Goal: Check status: Check status

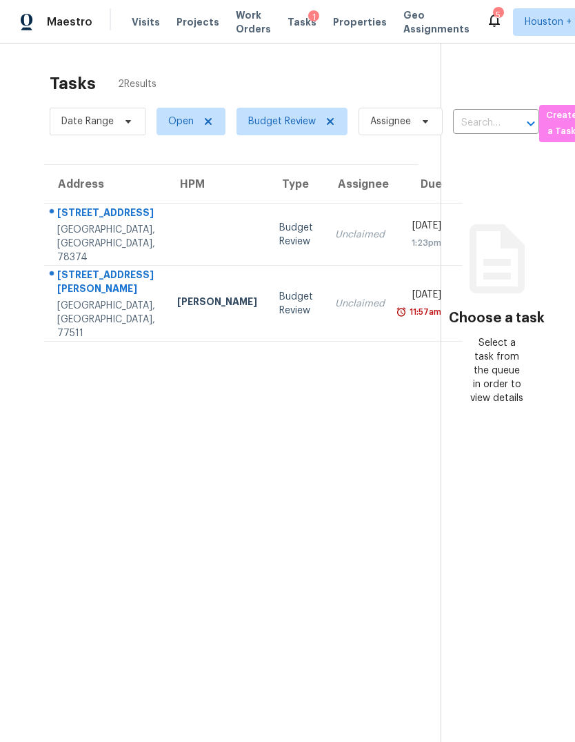
click at [335, 297] on div "Unclaimed" at bounding box center [360, 304] width 50 height 14
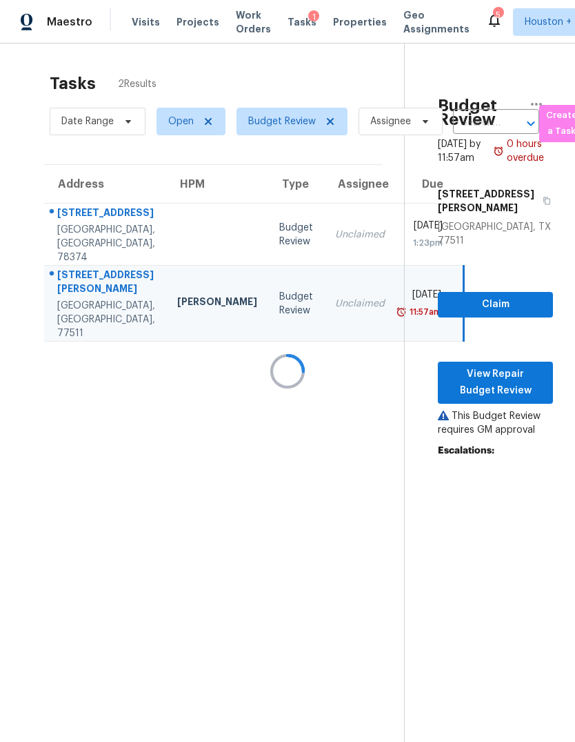
click at [355, 236] on div at bounding box center [287, 371] width 575 height 742
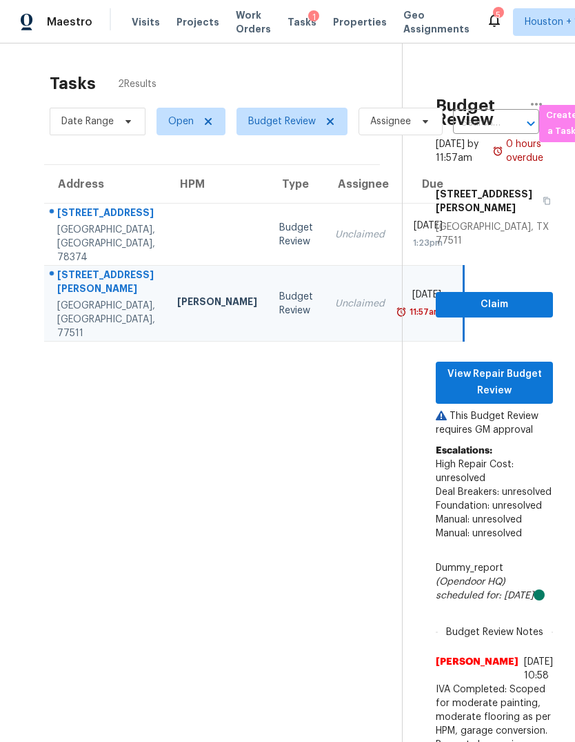
click at [407, 305] on div "[DATE]" at bounding box center [424, 296] width 35 height 17
click at [324, 311] on td "Unclaimed" at bounding box center [360, 304] width 72 height 76
click at [527, 366] on span "View Repair Budget Review" at bounding box center [494, 383] width 95 height 34
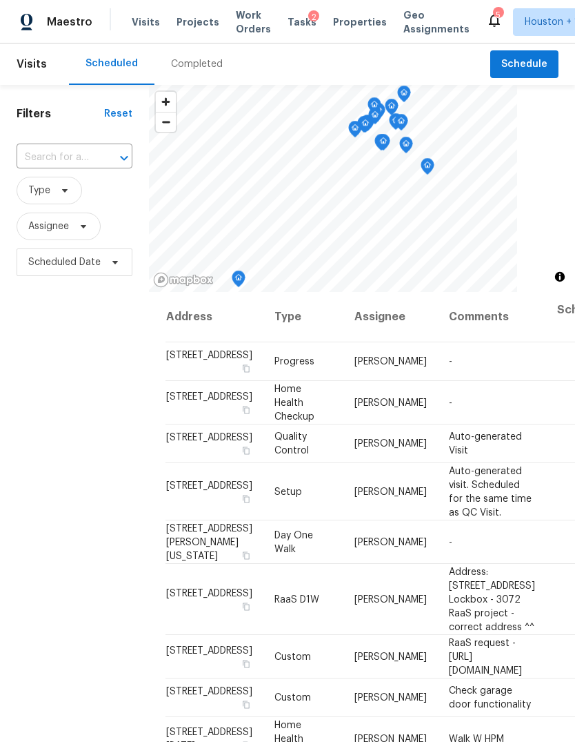
click at [183, 55] on div "Completed" at bounding box center [197, 63] width 85 height 41
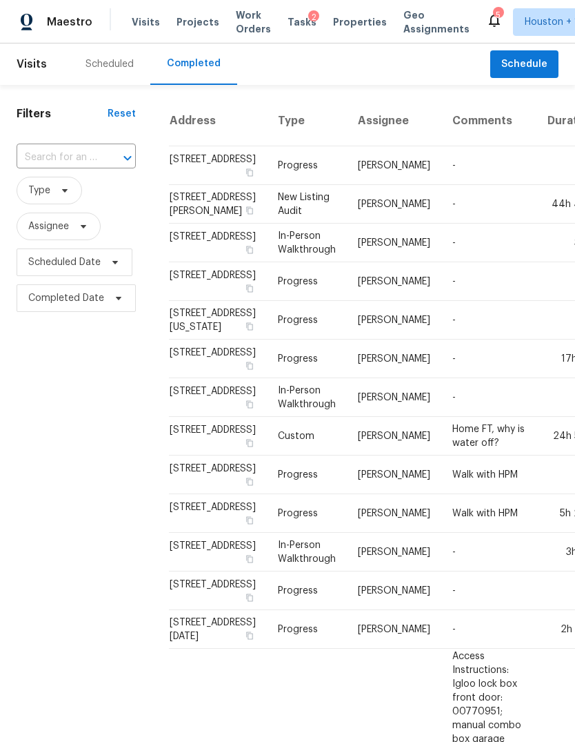
click at [46, 156] on input "text" at bounding box center [57, 157] width 81 height 21
type input "2709"
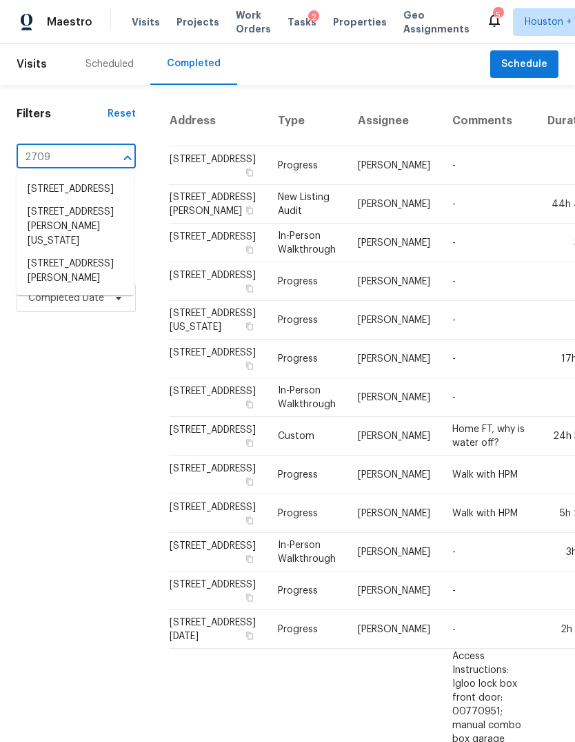
click at [39, 268] on li "2709 Adams St, Alvin, TX 77511" at bounding box center [75, 271] width 117 height 37
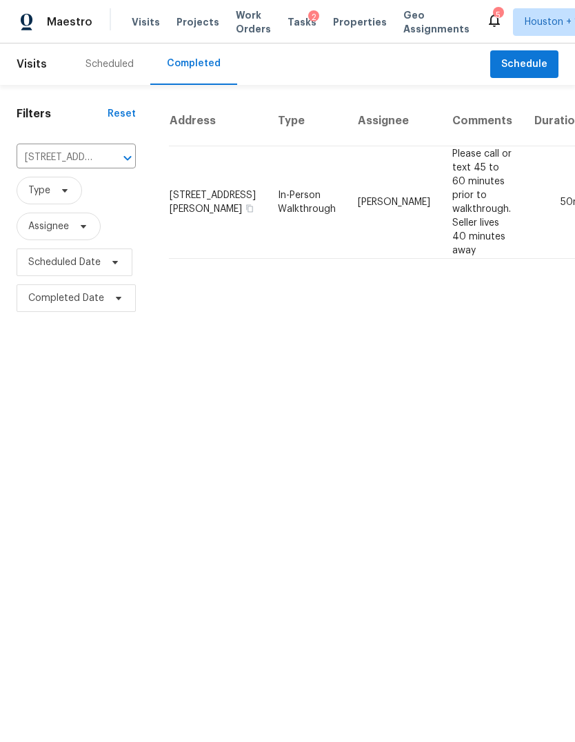
click at [524, 216] on td "50m" at bounding box center [559, 202] width 70 height 112
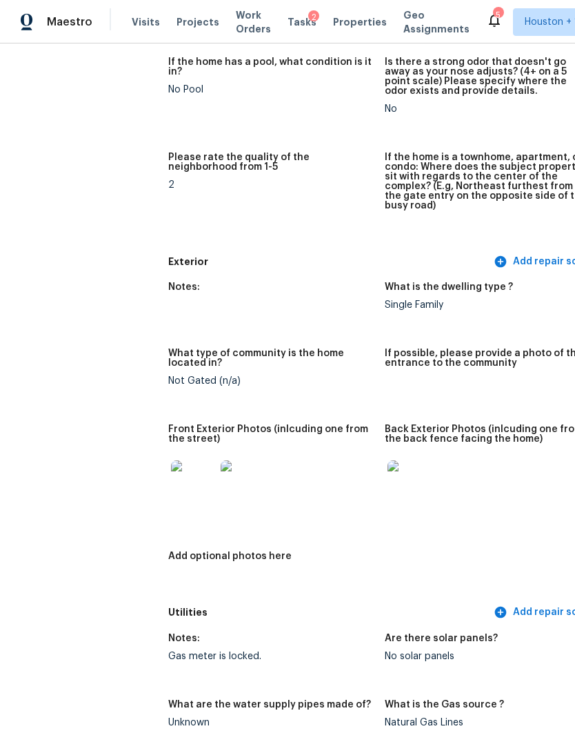
scroll to position [415, 0]
click at [171, 471] on img at bounding box center [193, 482] width 44 height 44
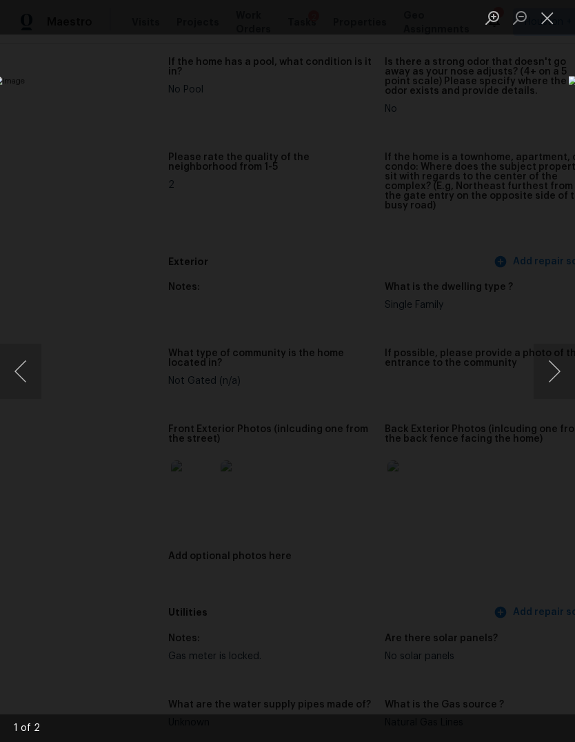
click at [558, 374] on button "Next image" at bounding box center [554, 371] width 41 height 55
click at [101, 649] on div "Lightbox" at bounding box center [287, 371] width 575 height 742
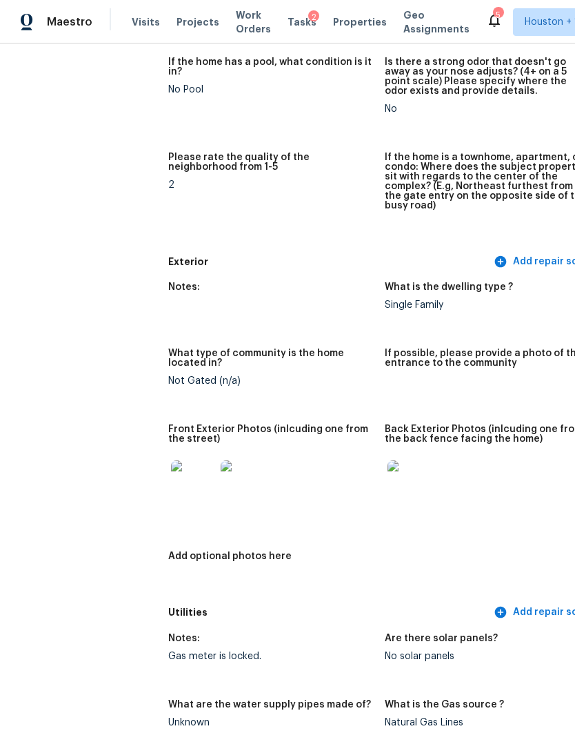
click at [388, 478] on img at bounding box center [410, 482] width 44 height 44
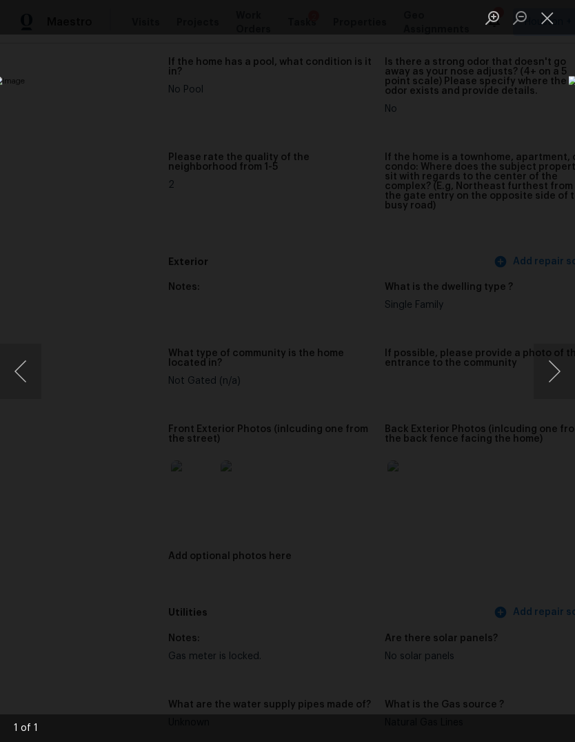
click at [554, 364] on button "Next image" at bounding box center [554, 371] width 41 height 55
click at [104, 622] on div "Lightbox" at bounding box center [287, 371] width 575 height 742
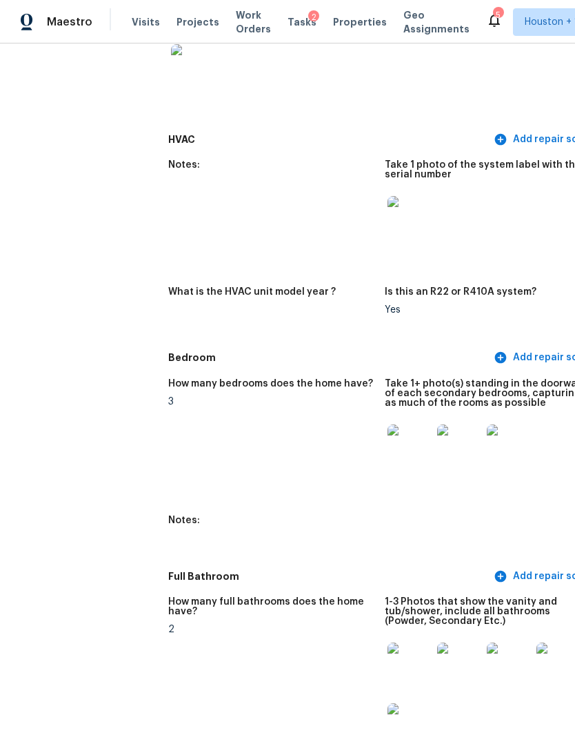
scroll to position [1239, 0]
click at [388, 440] on img at bounding box center [410, 446] width 44 height 44
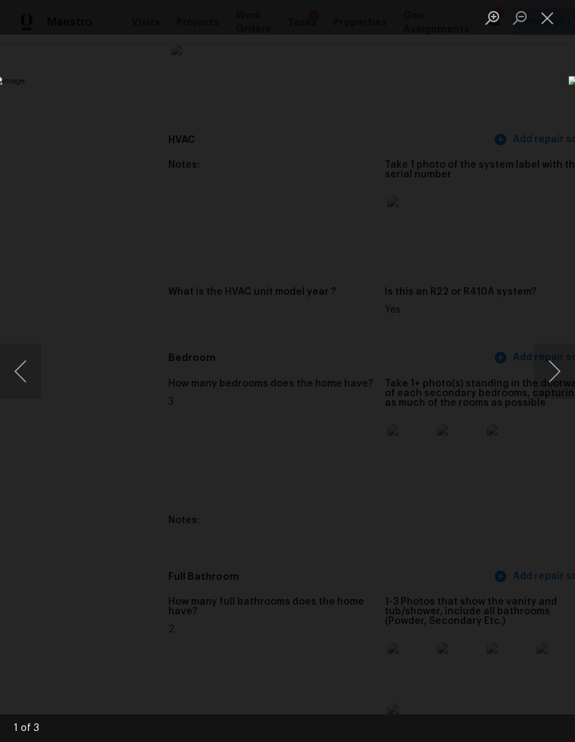
click at [560, 368] on button "Next image" at bounding box center [554, 371] width 41 height 55
click at [549, 372] on button "Next image" at bounding box center [554, 371] width 41 height 55
click at [111, 629] on div "Lightbox" at bounding box center [287, 371] width 575 height 742
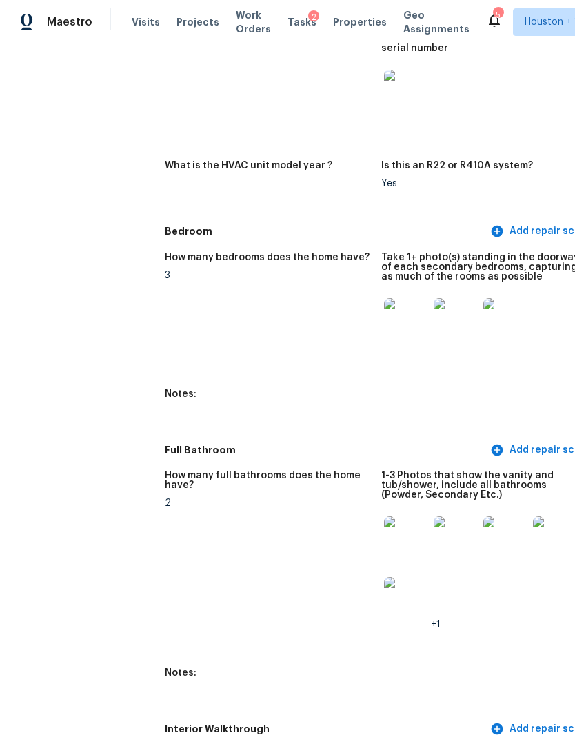
scroll to position [1515, 6]
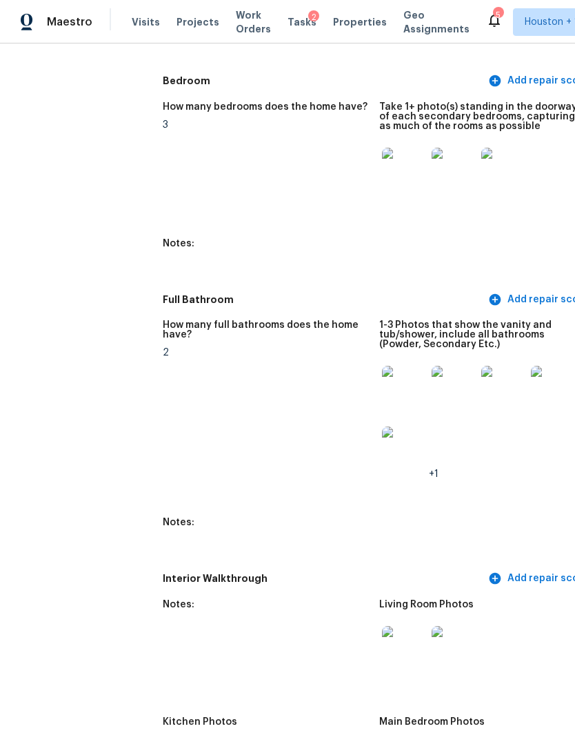
click at [382, 374] on img at bounding box center [404, 388] width 44 height 44
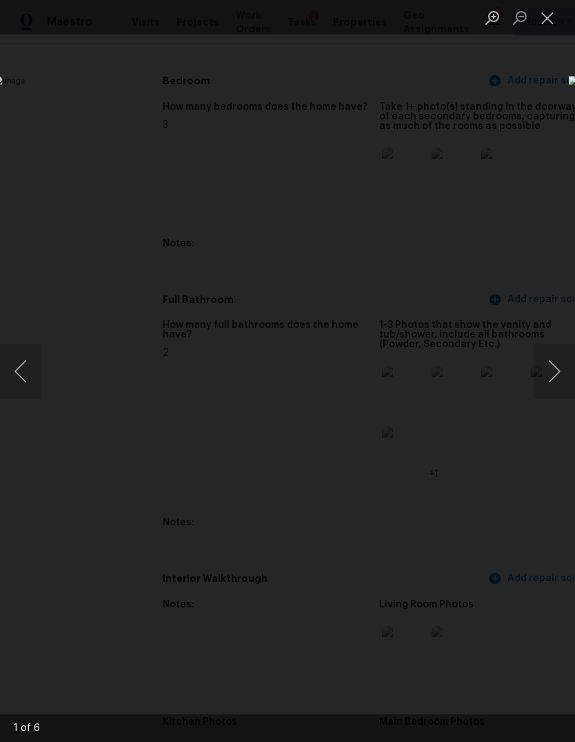
click at [555, 365] on button "Next image" at bounding box center [554, 371] width 41 height 55
click at [548, 371] on button "Next image" at bounding box center [554, 371] width 41 height 55
click at [547, 371] on button "Next image" at bounding box center [554, 371] width 41 height 55
click at [551, 367] on button "Next image" at bounding box center [554, 371] width 41 height 55
click at [547, 371] on button "Next image" at bounding box center [554, 371] width 41 height 55
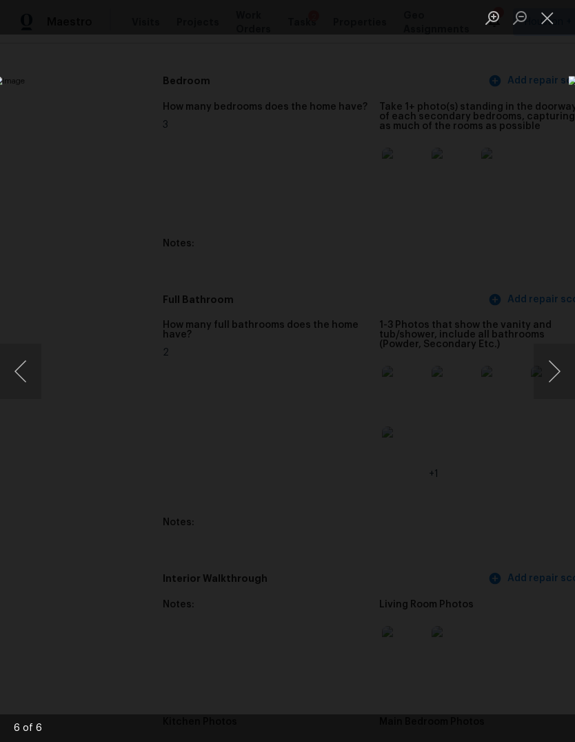
click at [118, 95] on div "Lightbox" at bounding box center [287, 371] width 575 height 742
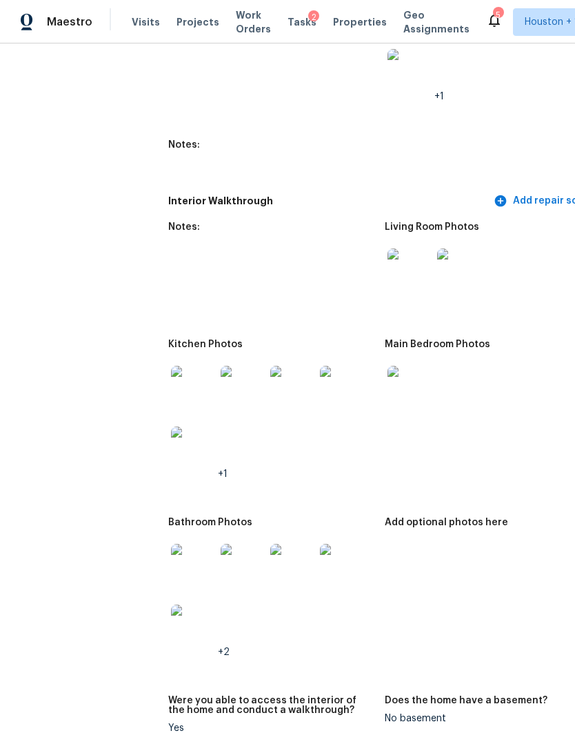
scroll to position [1760, 0]
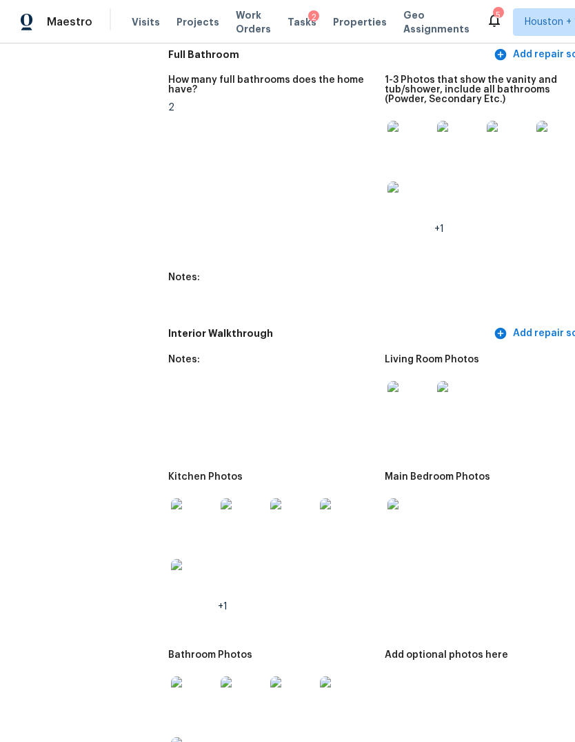
click at [388, 387] on img at bounding box center [410, 403] width 44 height 44
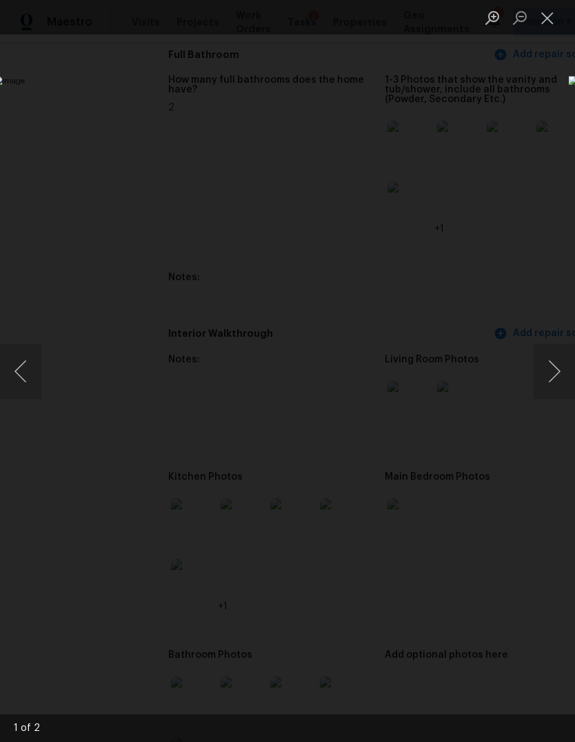
click at [559, 347] on button "Next image" at bounding box center [554, 371] width 41 height 55
click at [559, 348] on button "Next image" at bounding box center [554, 371] width 41 height 55
click at [132, 629] on div "Lightbox" at bounding box center [287, 371] width 575 height 742
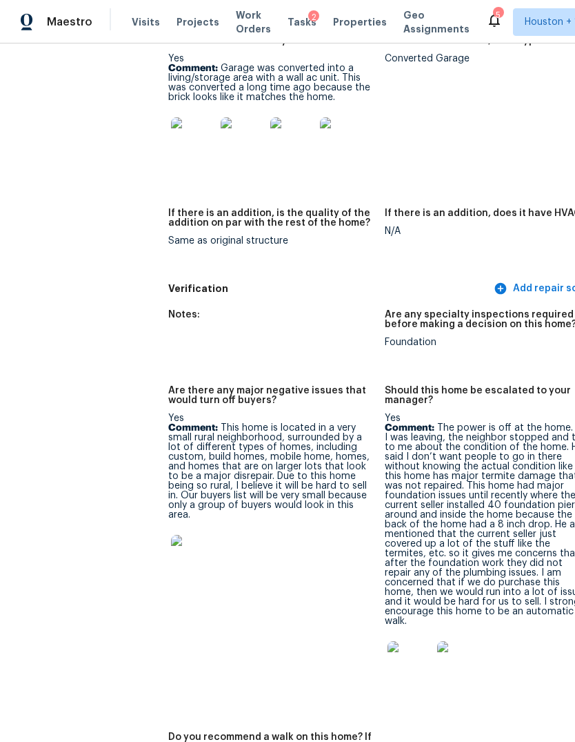
scroll to position [3615, 0]
click at [171, 535] on img at bounding box center [193, 557] width 44 height 44
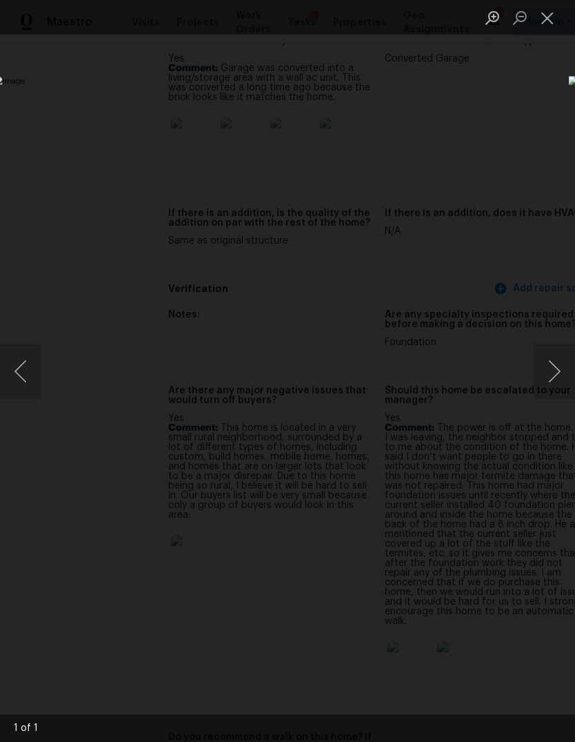
click at [108, 67] on div "Lightbox" at bounding box center [287, 371] width 575 height 742
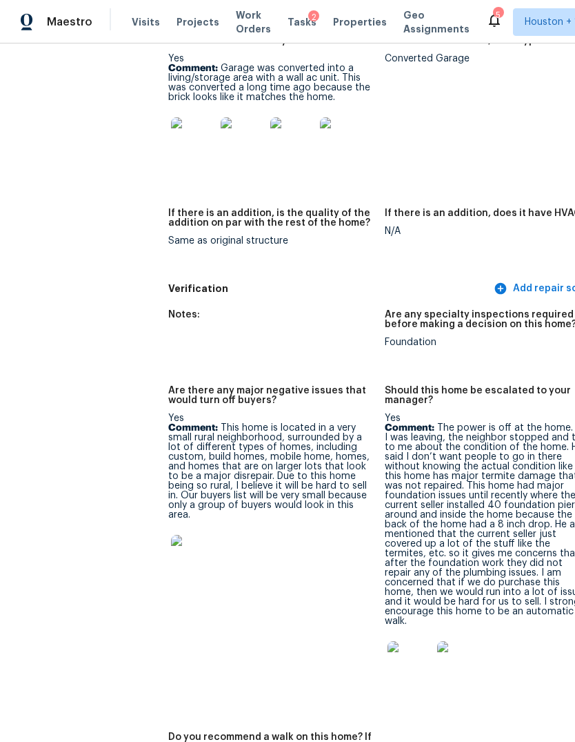
click at [388, 641] on img at bounding box center [410, 663] width 44 height 44
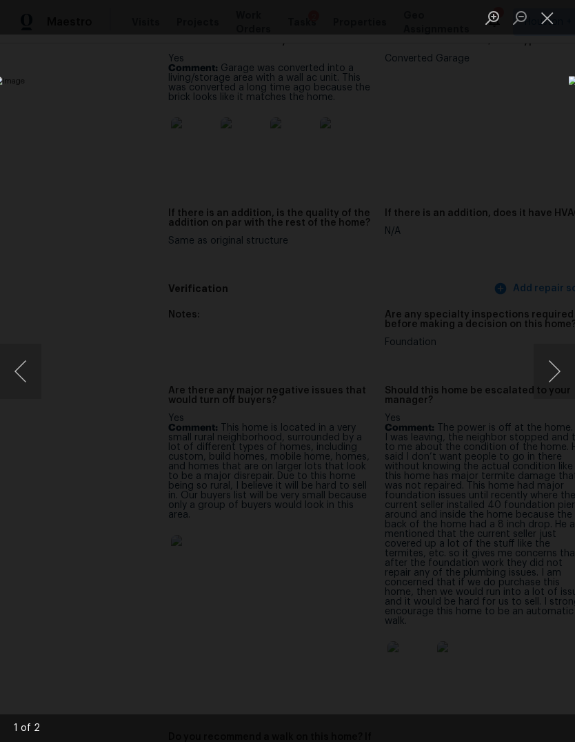
click at [560, 353] on button "Next image" at bounding box center [554, 371] width 41 height 55
click at [549, 363] on button "Next image" at bounding box center [554, 371] width 41 height 55
click at [153, 87] on div "Lightbox" at bounding box center [287, 371] width 575 height 742
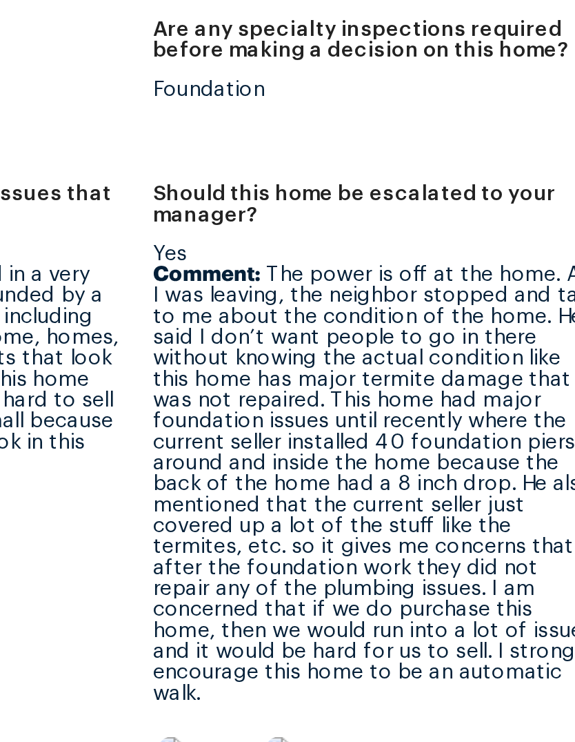
scroll to position [3694, 52]
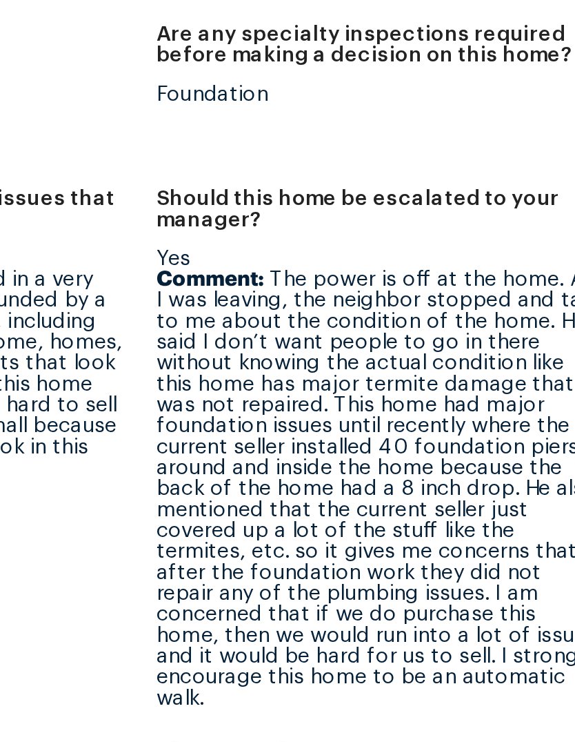
click at [247, 230] on div "All visits 2709 Adams St Alvin, TX 77511 Home details Other Visits No previous …" at bounding box center [287, 392] width 575 height 698
click at [333, 306] on figure "Should this home be escalated to your manager? Yes Comment: The power is off at…" at bounding box center [441, 471] width 217 height 330
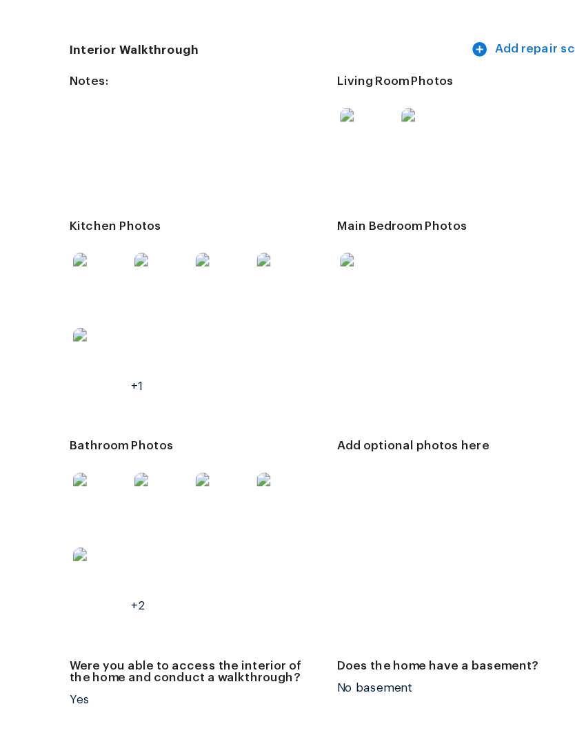
scroll to position [1909, 3]
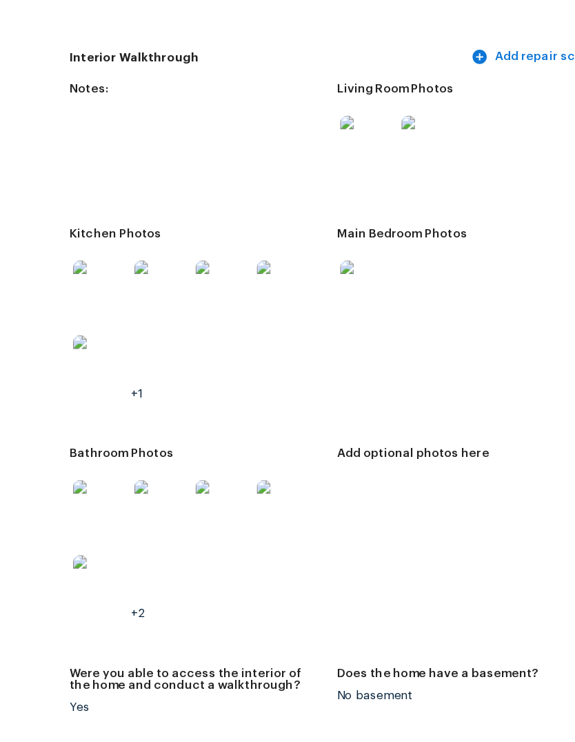
click at [168, 527] on img at bounding box center [190, 549] width 44 height 44
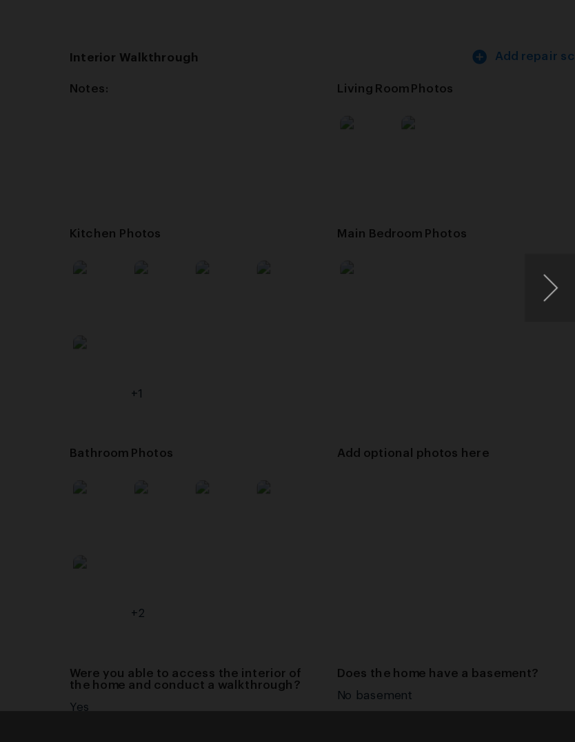
click at [534, 344] on button "Next image" at bounding box center [554, 371] width 41 height 55
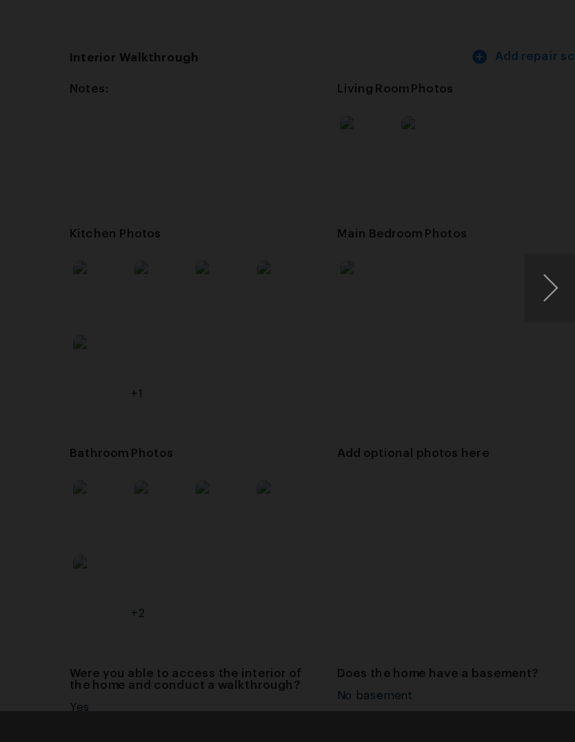
click at [534, 344] on button "Next image" at bounding box center [554, 371] width 41 height 55
click at [74, 490] on div "Lightbox" at bounding box center [287, 371] width 575 height 742
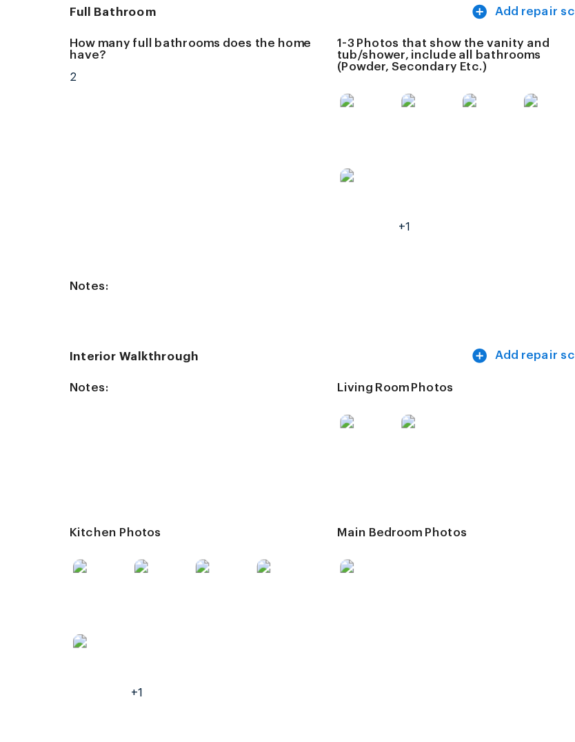
scroll to position [1651, 3]
